Goal: Task Accomplishment & Management: Complete application form

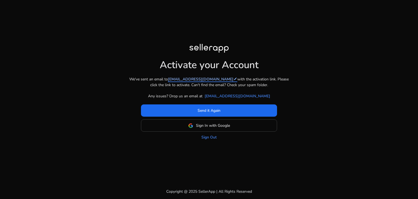
click at [195, 77] on link "[EMAIL_ADDRESS][DOMAIN_NAME] edit" at bounding box center [202, 79] width 69 height 6
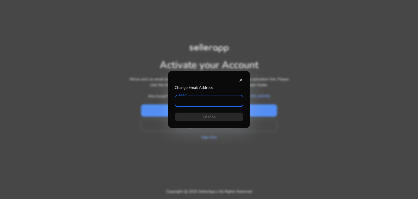
type input "**********"
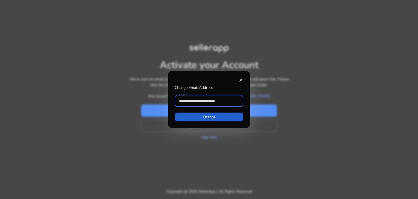
click at [205, 115] on span "Change" at bounding box center [209, 117] width 13 height 6
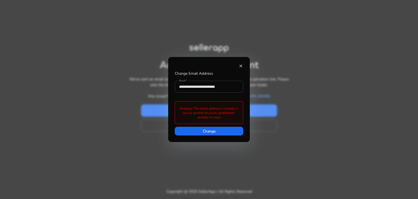
click at [232, 88] on input "**********" at bounding box center [209, 87] width 60 height 6
click at [242, 63] on mat-icon "close" at bounding box center [240, 65] width 5 height 5
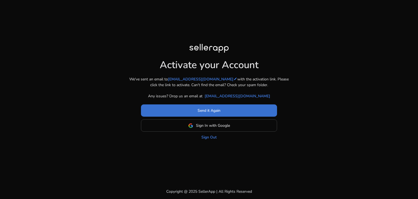
click at [213, 107] on span at bounding box center [209, 110] width 136 height 13
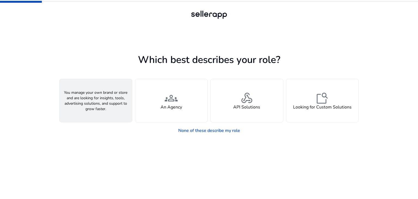
click at [105, 101] on div "person A Seller" at bounding box center [96, 100] width 72 height 43
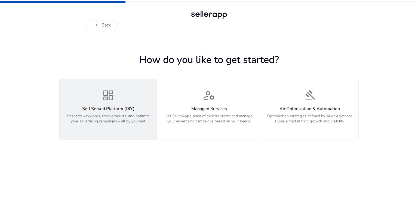
click at [127, 112] on div "Self Served Platform (DIY) Research keywords, track products, and optimize your…" at bounding box center [108, 117] width 91 height 23
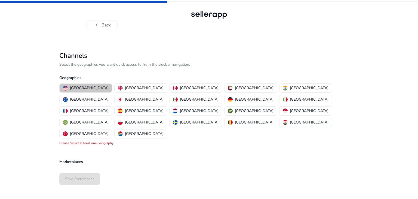
click at [88, 85] on p "[GEOGRAPHIC_DATA]" at bounding box center [89, 88] width 39 height 6
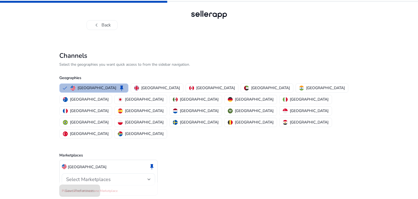
click at [136, 176] on div "Select Marketplaces" at bounding box center [106, 179] width 81 height 6
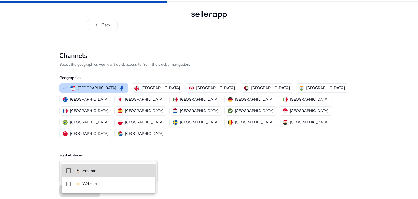
click at [120, 168] on span "Amazon" at bounding box center [113, 171] width 76 height 6
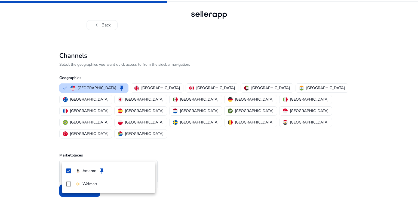
click at [197, 155] on div at bounding box center [209, 99] width 418 height 199
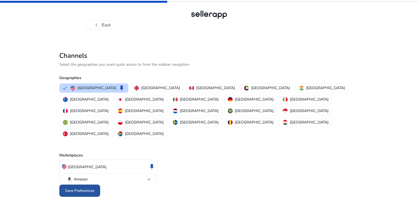
click at [73, 188] on span "Save Preferences" at bounding box center [79, 191] width 29 height 6
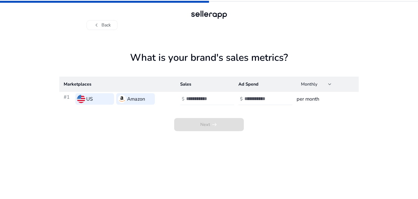
click at [193, 97] on input "number" at bounding box center [204, 99] width 37 height 6
type input "*"
click at [257, 96] on input "number" at bounding box center [262, 99] width 37 height 6
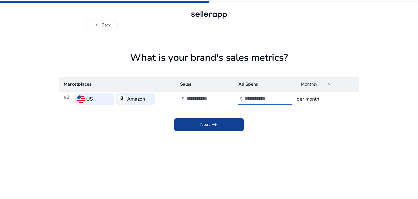
type input "*"
click at [207, 127] on span "Next arrow_right_alt" at bounding box center [208, 124] width 17 height 7
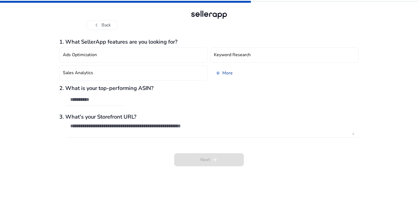
click at [225, 71] on link "add More" at bounding box center [223, 72] width 27 height 15
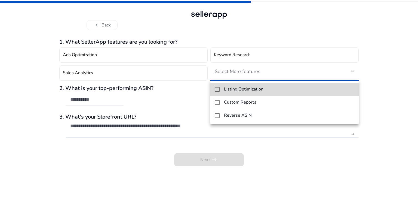
click at [216, 89] on mat-pseudo-checkbox at bounding box center [217, 89] width 5 height 5
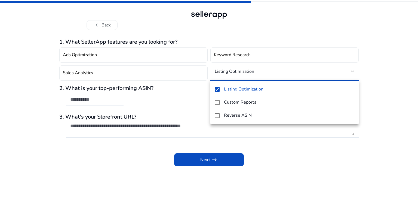
click at [197, 160] on div at bounding box center [209, 99] width 418 height 199
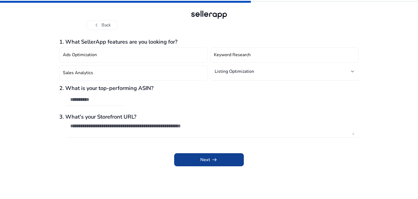
click at [204, 163] on span "Next arrow_right_alt" at bounding box center [208, 159] width 17 height 7
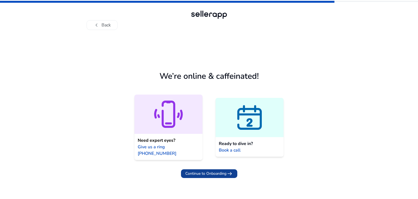
click at [211, 170] on span "Continue to Onboarding" at bounding box center [205, 173] width 41 height 6
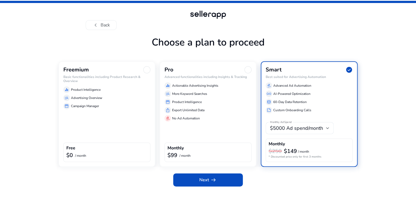
scroll to position [9, 0]
click at [89, 109] on div "storefront Campaign Manager" at bounding box center [106, 106] width 87 height 7
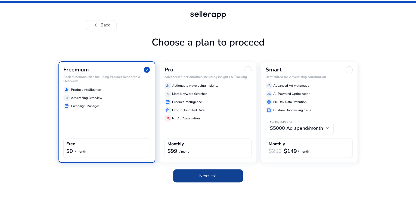
click at [219, 182] on span at bounding box center [208, 175] width 70 height 13
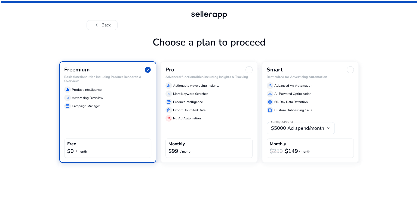
scroll to position [0, 0]
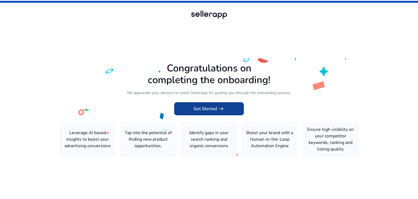
click at [213, 109] on span "Get Started arrow_right_alt" at bounding box center [209, 108] width 31 height 7
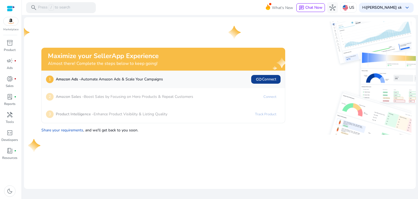
click at [270, 80] on span "link Connect" at bounding box center [266, 79] width 21 height 7
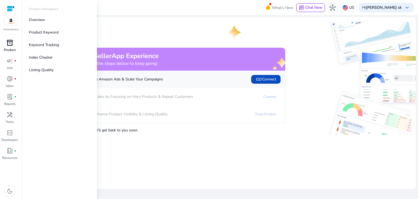
click at [10, 45] on span "inventory_2" at bounding box center [10, 42] width 7 height 7
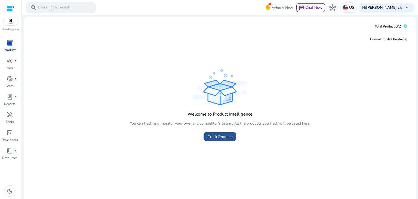
click at [218, 136] on span "Track Product" at bounding box center [220, 137] width 24 height 6
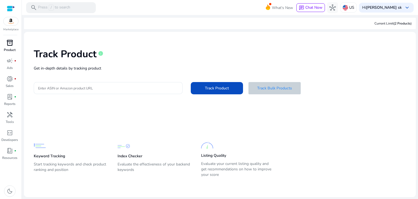
click at [269, 88] on span "Track Bulk Products" at bounding box center [274, 88] width 35 height 6
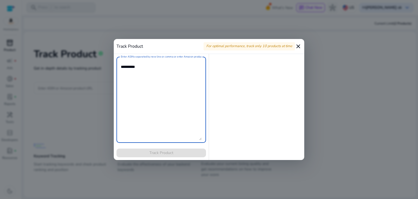
click at [299, 44] on mat-icon "close" at bounding box center [298, 46] width 7 height 7
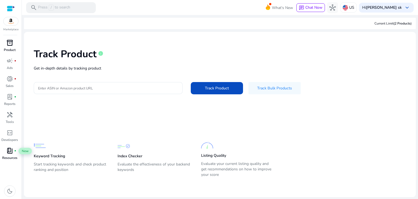
click at [8, 154] on span "book_4" at bounding box center [10, 150] width 7 height 7
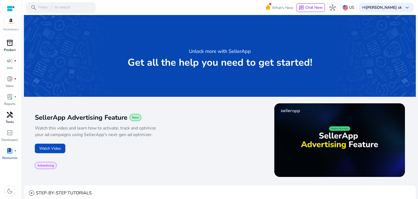
click at [8, 120] on p "Tools" at bounding box center [10, 121] width 8 height 5
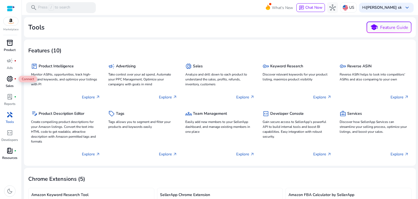
click at [9, 82] on span "donut_small" at bounding box center [10, 78] width 7 height 7
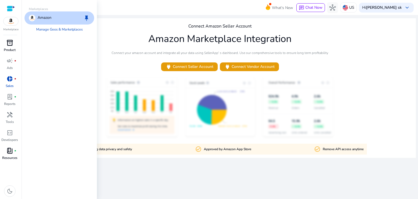
click at [11, 23] on img at bounding box center [11, 21] width 15 height 8
click at [66, 17] on div "Amazon keep" at bounding box center [59, 17] width 70 height 13
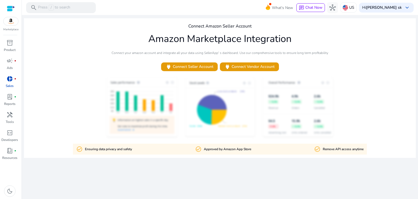
click at [11, 8] on div at bounding box center [11, 8] width 8 height 6
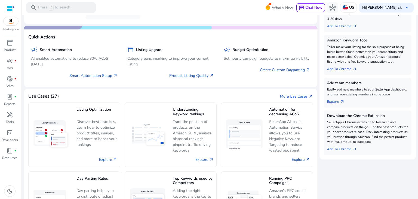
scroll to position [191, 0]
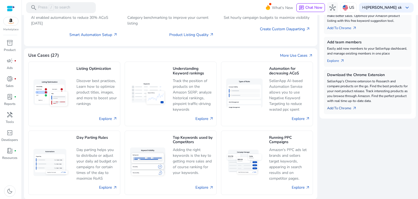
click at [333, 108] on link "Add To Chrome arrow_outward" at bounding box center [344, 107] width 34 height 8
click at [341, 107] on link "Add To Chrome arrow_outward" at bounding box center [344, 107] width 34 height 8
click at [339, 109] on link "Add To Chrome arrow_outward" at bounding box center [344, 107] width 34 height 8
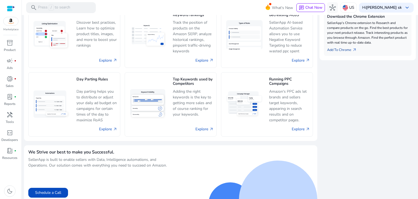
scroll to position [254, 0]
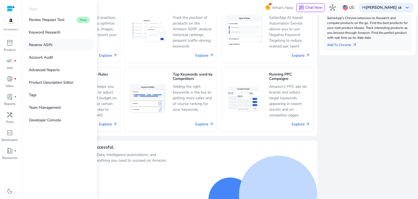
click at [66, 43] on link "Reverse ASIN" at bounding box center [59, 45] width 70 height 12
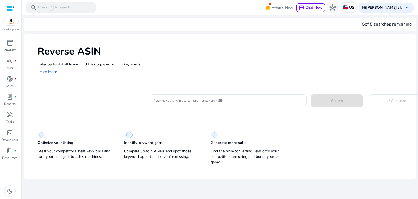
click at [11, 8] on div at bounding box center [11, 8] width 8 height 6
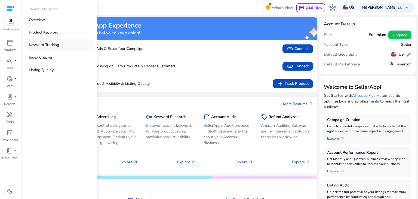
click at [38, 45] on p "Keyword Tracking" at bounding box center [44, 45] width 30 height 6
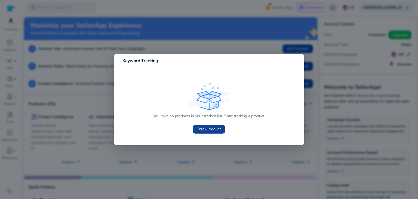
click at [209, 130] on span "Track Product" at bounding box center [209, 129] width 24 height 6
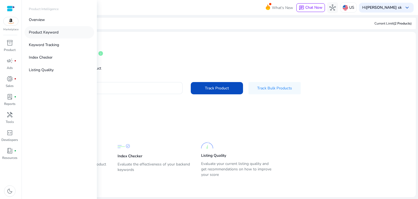
click at [58, 35] on p "Product Keyword" at bounding box center [44, 32] width 30 height 6
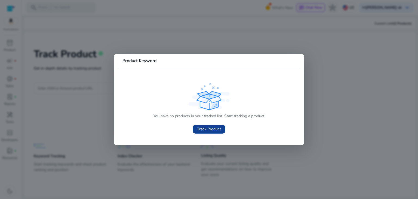
click at [201, 127] on span "Track Product" at bounding box center [209, 129] width 24 height 6
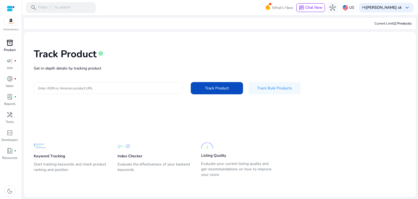
click at [8, 47] on div "inventory_2" at bounding box center [9, 42] width 15 height 9
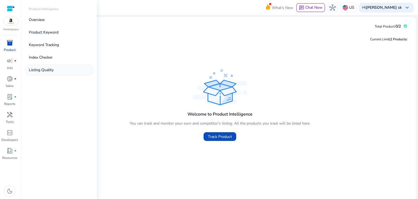
click at [41, 72] on p "Listing Quality" at bounding box center [41, 70] width 25 height 6
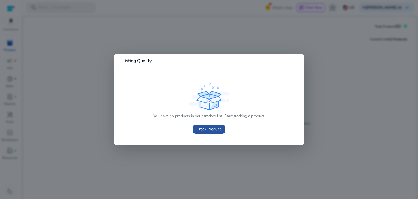
click at [204, 127] on span "Track Product" at bounding box center [209, 129] width 24 height 6
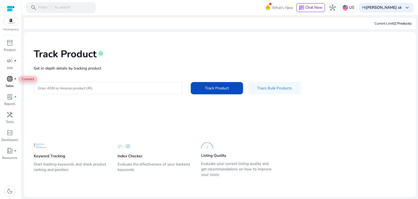
click at [11, 78] on span "donut_small" at bounding box center [10, 78] width 7 height 7
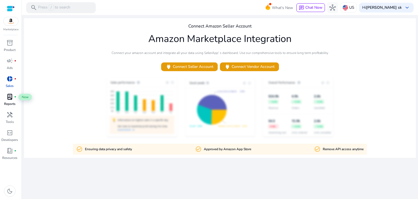
click at [8, 97] on span "lab_profile" at bounding box center [10, 96] width 7 height 7
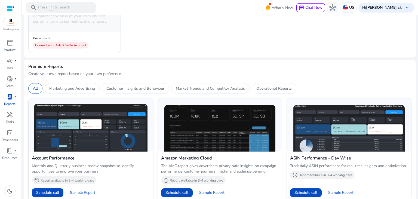
scroll to position [218, 0]
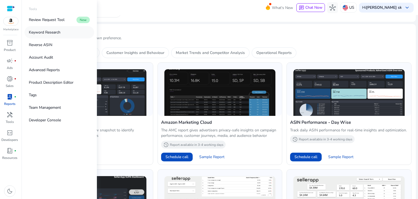
click at [66, 33] on link "Keyword Research" at bounding box center [59, 32] width 70 height 12
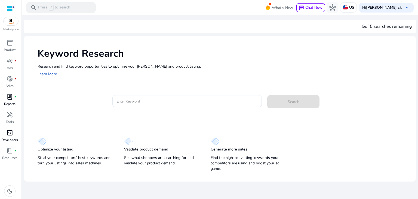
click at [9, 133] on span "code_blocks" at bounding box center [10, 132] width 7 height 7
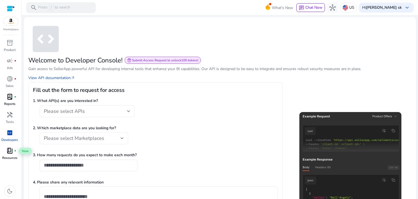
click at [10, 151] on span "book_4" at bounding box center [10, 150] width 7 height 7
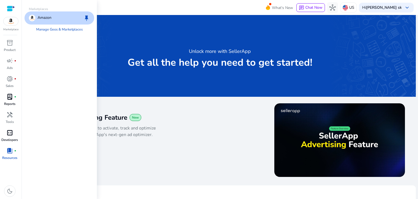
click at [12, 21] on img at bounding box center [11, 21] width 15 height 8
click at [50, 19] on p "Amazon" at bounding box center [45, 18] width 14 height 7
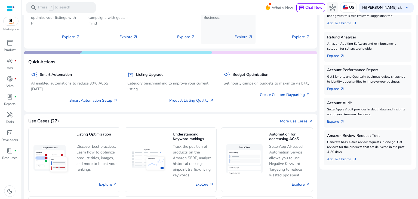
scroll to position [118, 0]
